Goal: Task Accomplishment & Management: Use online tool/utility

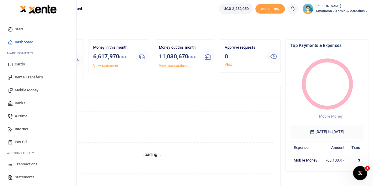
scroll to position [5, 5]
click at [20, 90] on span "Mobile Money" at bounding box center [27, 90] width 24 height 6
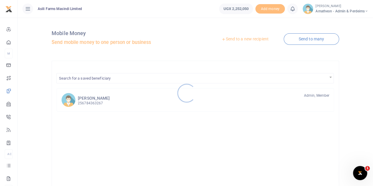
click at [244, 39] on div at bounding box center [186, 93] width 373 height 186
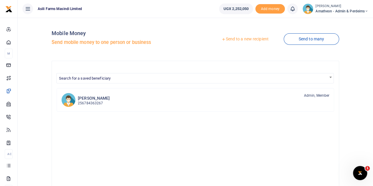
click at [244, 39] on link "Send to a new recipient" at bounding box center [244, 39] width 77 height 11
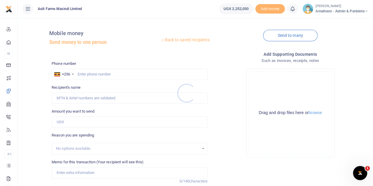
click at [319, 114] on div at bounding box center [186, 93] width 373 height 186
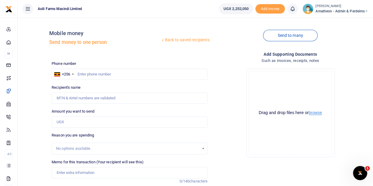
click at [314, 113] on button "browse" at bounding box center [315, 113] width 13 height 4
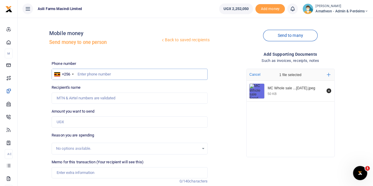
click at [91, 74] on input "text" at bounding box center [130, 74] width 156 height 11
type input "779693003"
type input "Innocent Odongkara"
type input "779693003"
click at [73, 127] on input "Amount you want to send" at bounding box center [130, 122] width 156 height 11
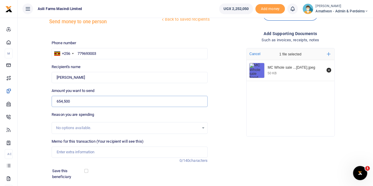
scroll to position [29, 0]
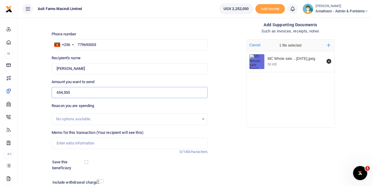
type input "654,500"
click at [74, 145] on input "Memo for this transaction (Your recipient will see this)" at bounding box center [130, 143] width 156 height 11
type input "S"
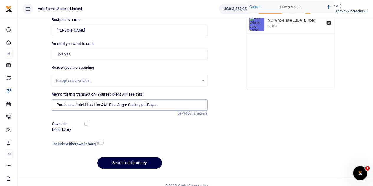
scroll to position [74, 0]
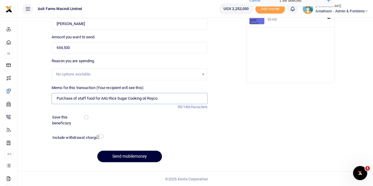
type input "Purchase of staff food for AAU Rice Sugar Cooking oil Royco"
click at [124, 155] on button "Send mobilemoney" at bounding box center [129, 157] width 65 height 12
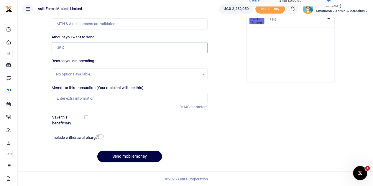
click at [68, 47] on input "Amount you want to send" at bounding box center [130, 47] width 156 height 11
type input "240,000"
click at [82, 100] on input "Memo for this transaction (Your recipient will see this)" at bounding box center [130, 98] width 156 height 11
click at [124, 98] on input "Meat 15kgs for staffs diet Wednesday 28th Sep 2025" at bounding box center [130, 98] width 156 height 11
type input "M"
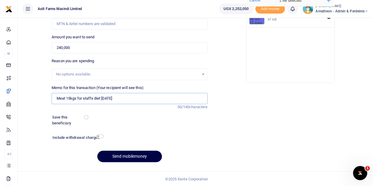
click at [124, 97] on input "Meat 15kgs for staffs diet Wednesday 28th Sep 2025" at bounding box center [130, 98] width 156 height 11
click at [137, 98] on input "Meat 15kgs for staffs diet Wednesday 08th Sep 2025" at bounding box center [130, 98] width 156 height 11
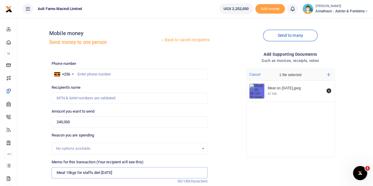
type input "Meat 15kgs for staffs diet [DATE]"
click at [103, 75] on input "text" at bounding box center [130, 74] width 156 height 11
type input "779450048"
type input "[PERSON_NAME]"
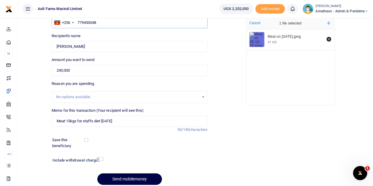
scroll to position [74, 0]
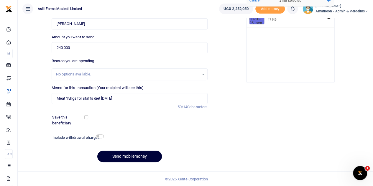
type input "779450048"
click at [133, 153] on button "Send mobilemoney" at bounding box center [129, 157] width 65 height 12
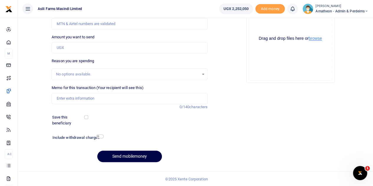
click at [316, 38] on button "browse" at bounding box center [315, 38] width 13 height 4
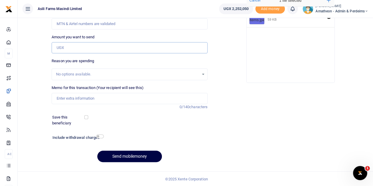
click at [73, 50] on input "Amount you want to send" at bounding box center [130, 47] width 156 height 11
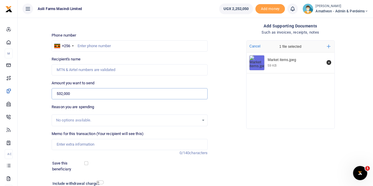
scroll to position [15, 0]
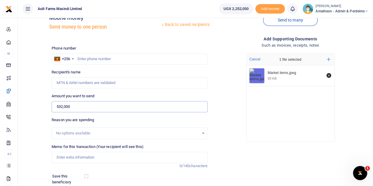
type input "532,000"
click at [96, 59] on input "text" at bounding box center [130, 58] width 156 height 11
type input "760446768"
type input "[PERSON_NAME]"
type input "760446768"
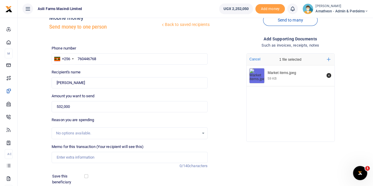
click at [124, 91] on div "Phone number +256 Uganda +256 760446768 Phone is required. Recipient's name Fou…" at bounding box center [129, 135] width 161 height 181
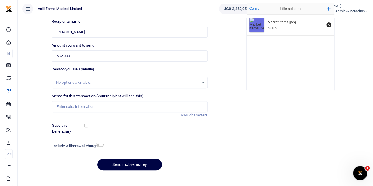
scroll to position [74, 0]
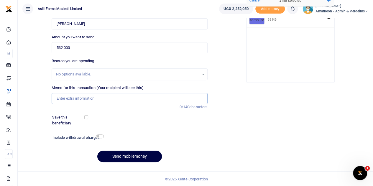
click at [88, 99] on input "Memo for this transaction (Your recipient will see this)" at bounding box center [130, 98] width 156 height 11
type input "Market items Vegetables Cassava Fish and other Perishables and other kitchen ne…"
click at [127, 154] on button "Send mobilemoney" at bounding box center [129, 157] width 65 height 12
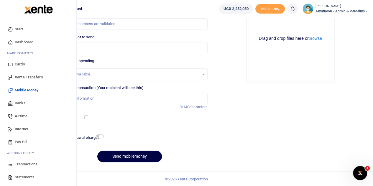
click at [19, 165] on span "Transactions" at bounding box center [26, 164] width 23 height 6
